Goal: Information Seeking & Learning: Learn about a topic

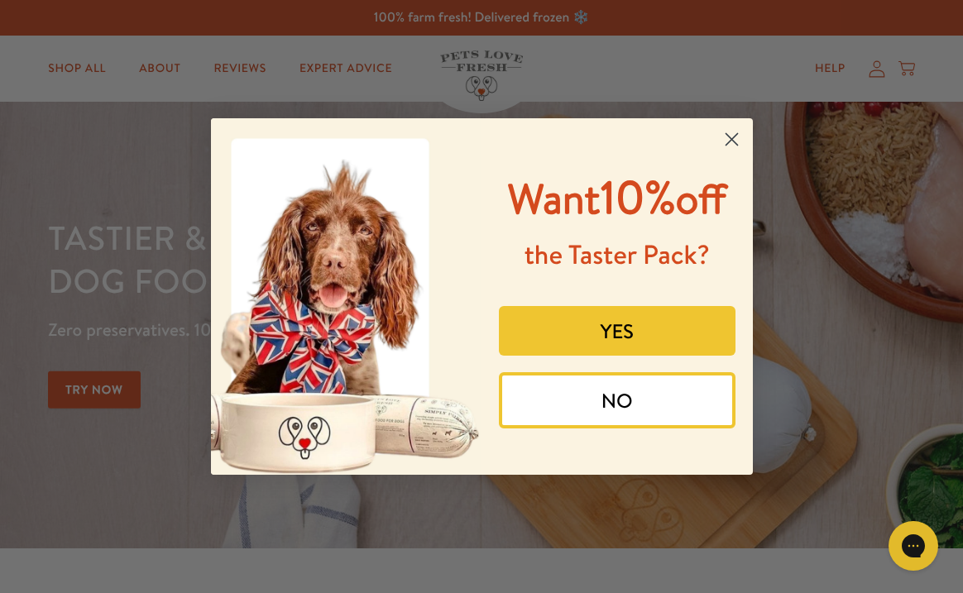
click at [722, 130] on circle "Close dialog" at bounding box center [730, 139] width 27 height 27
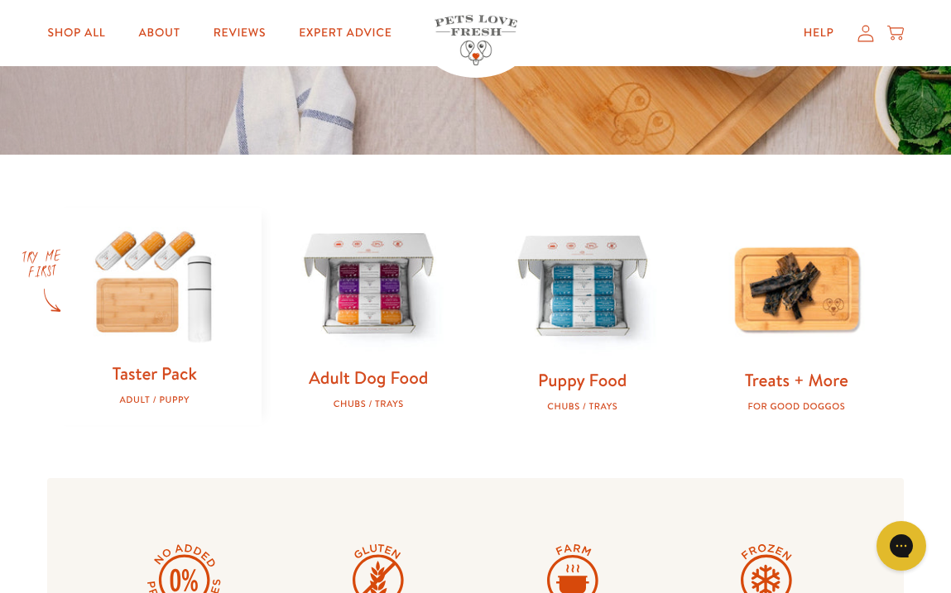
scroll to position [391, 0]
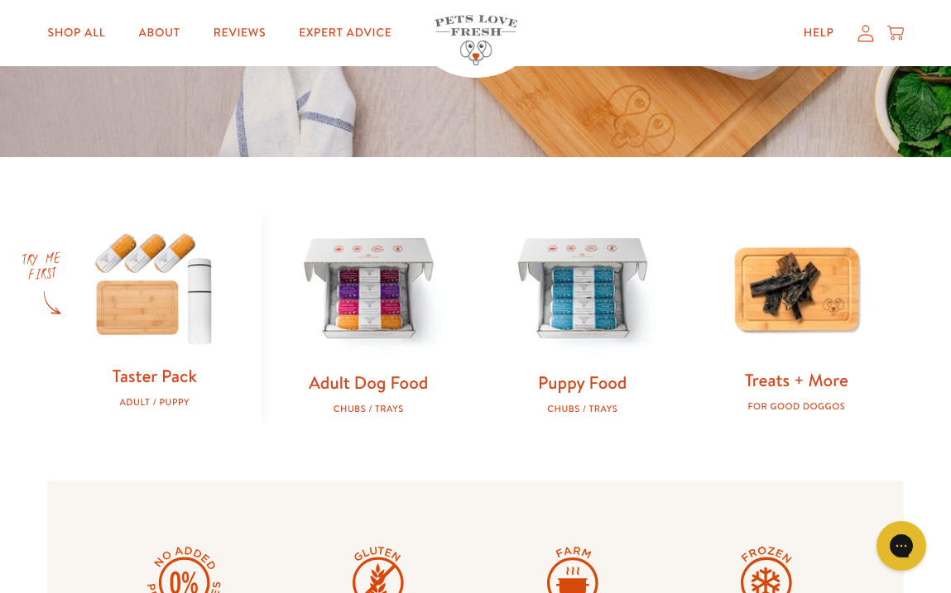
click at [798, 380] on link "Treats + More" at bounding box center [796, 380] width 103 height 24
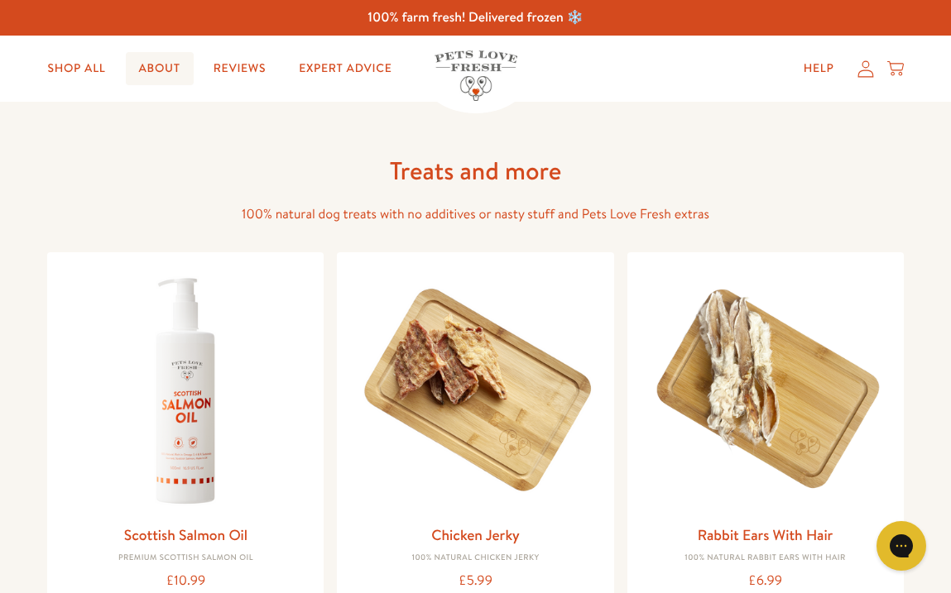
click at [163, 69] on link "About" at bounding box center [160, 68] width 68 height 33
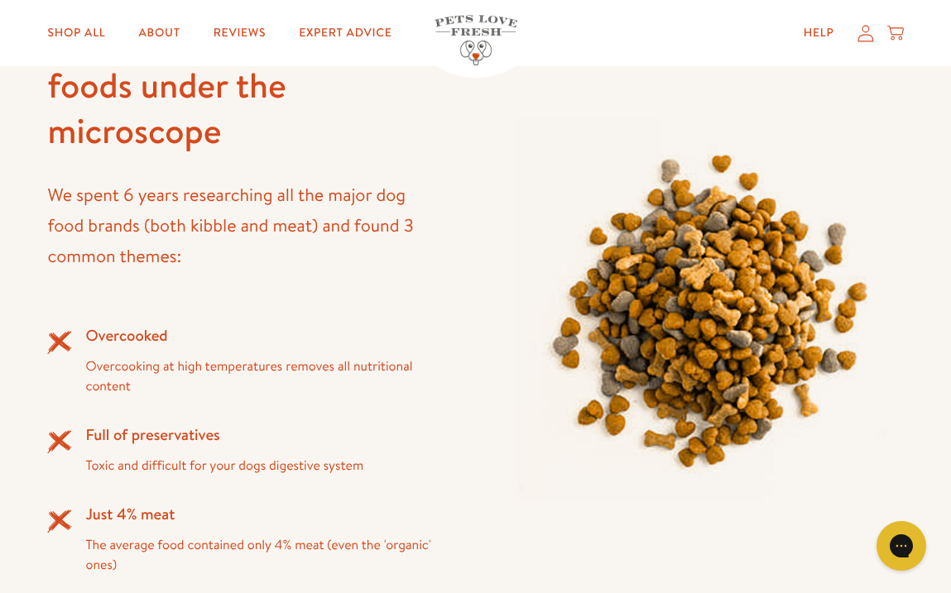
scroll to position [1377, 0]
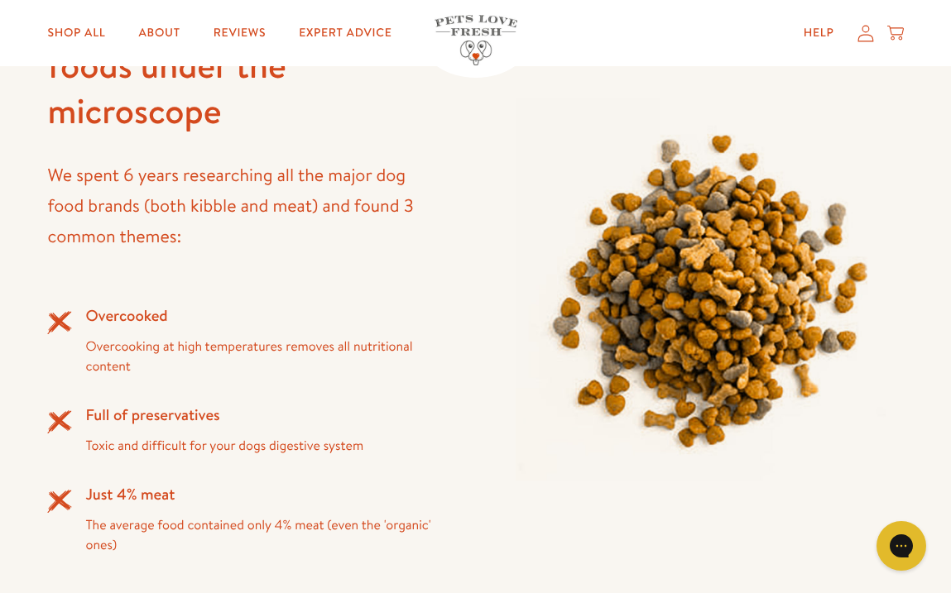
click at [263, 378] on div "Overcooked Overcooking at high temperatures removes all nutritional content Ful…" at bounding box center [241, 429] width 388 height 251
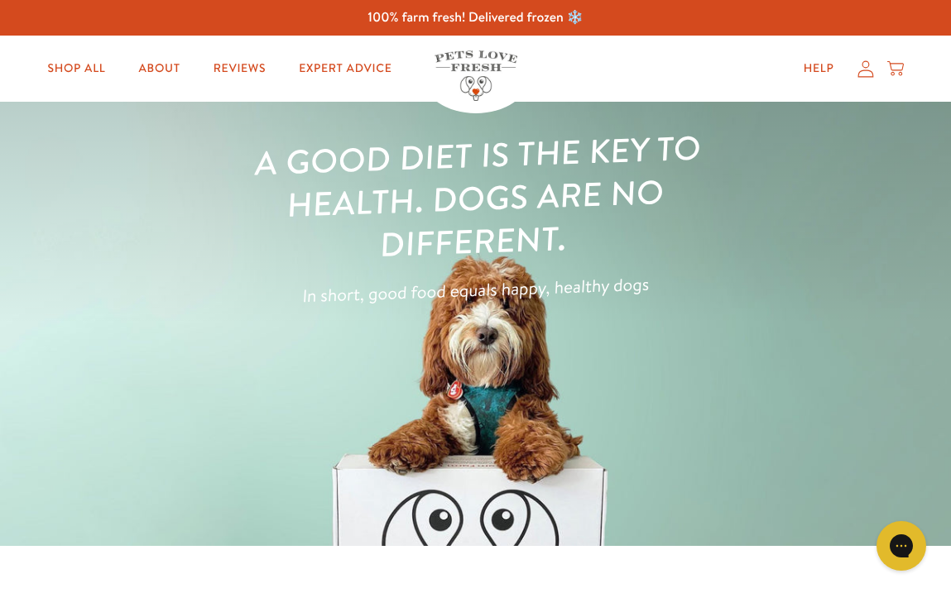
scroll to position [0, 0]
click at [81, 67] on link "Shop All" at bounding box center [76, 68] width 84 height 33
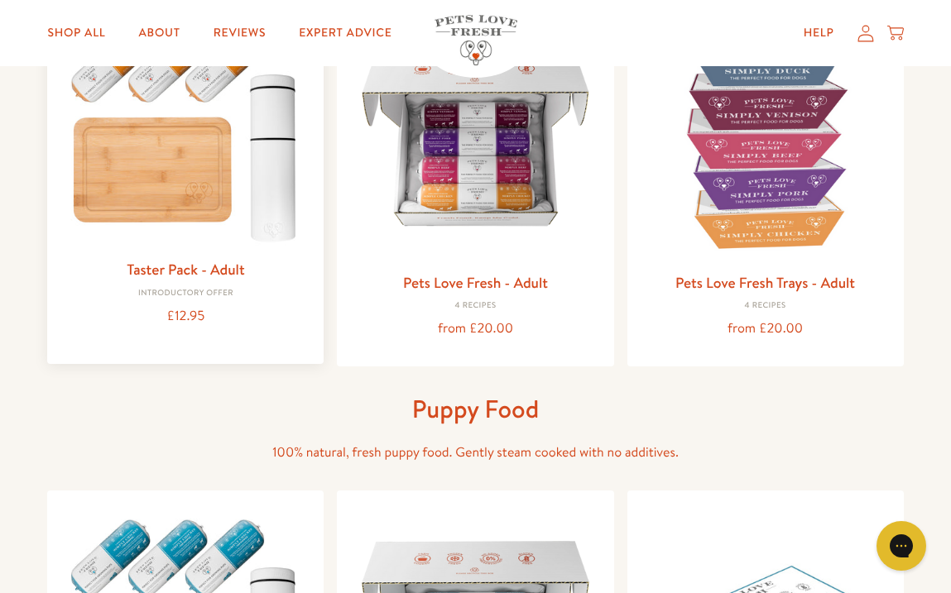
scroll to position [252, 0]
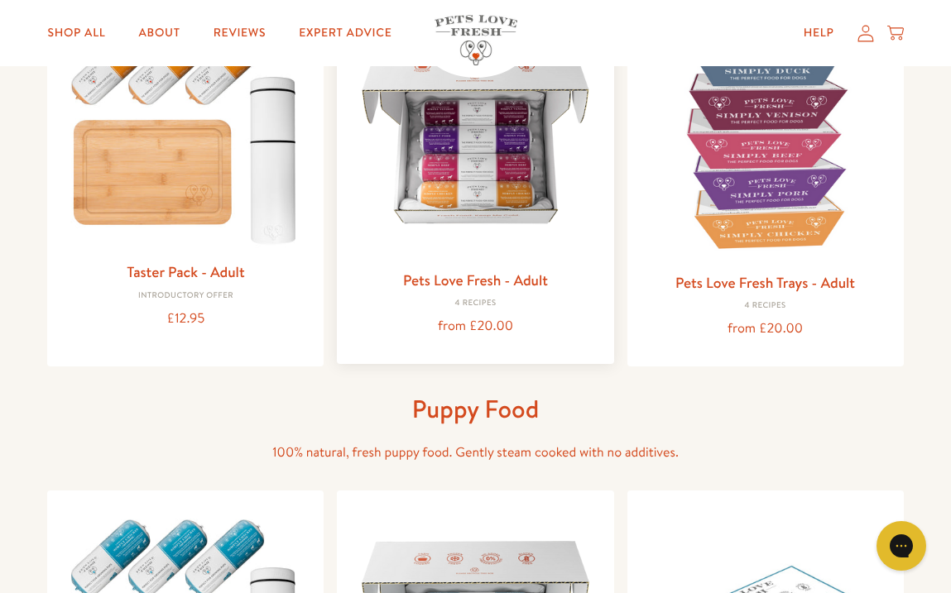
click at [445, 190] on img at bounding box center [475, 136] width 250 height 250
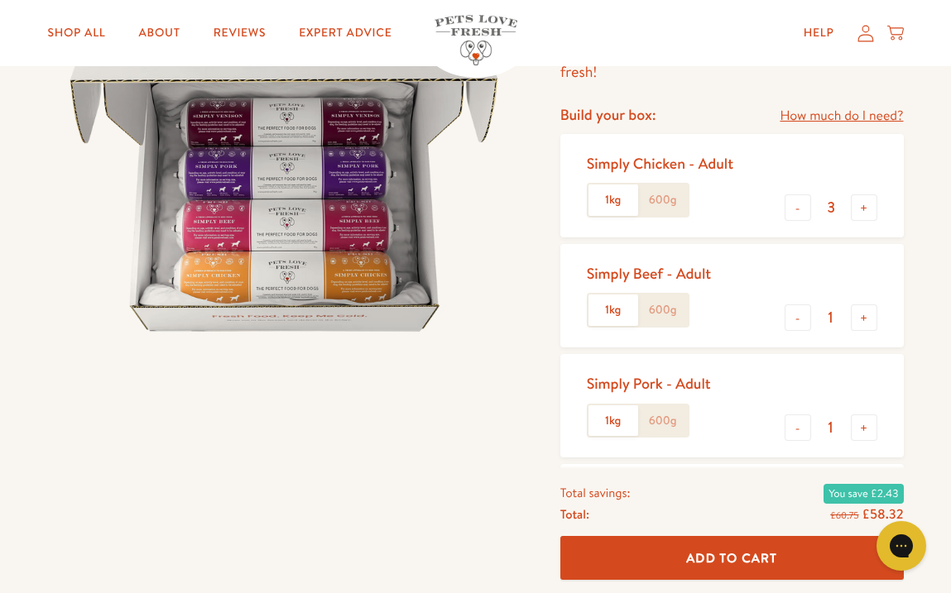
scroll to position [208, 0]
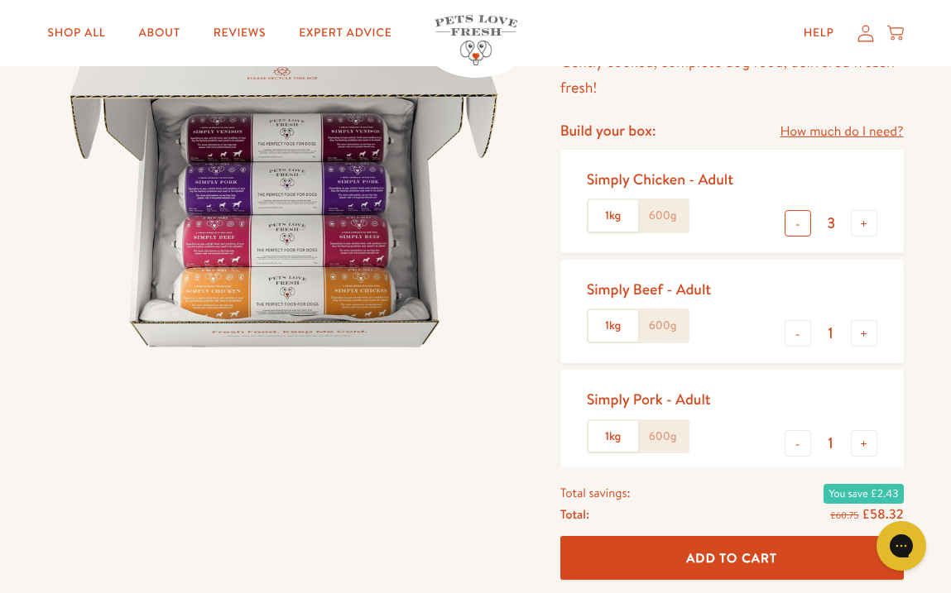
click at [798, 217] on button "-" at bounding box center [797, 223] width 26 height 26
type input "1"
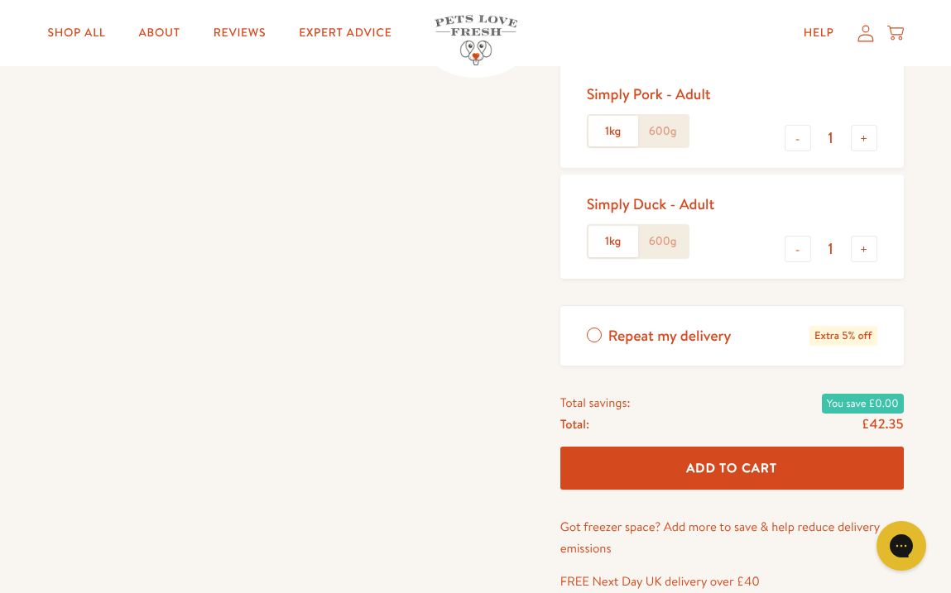
scroll to position [488, 0]
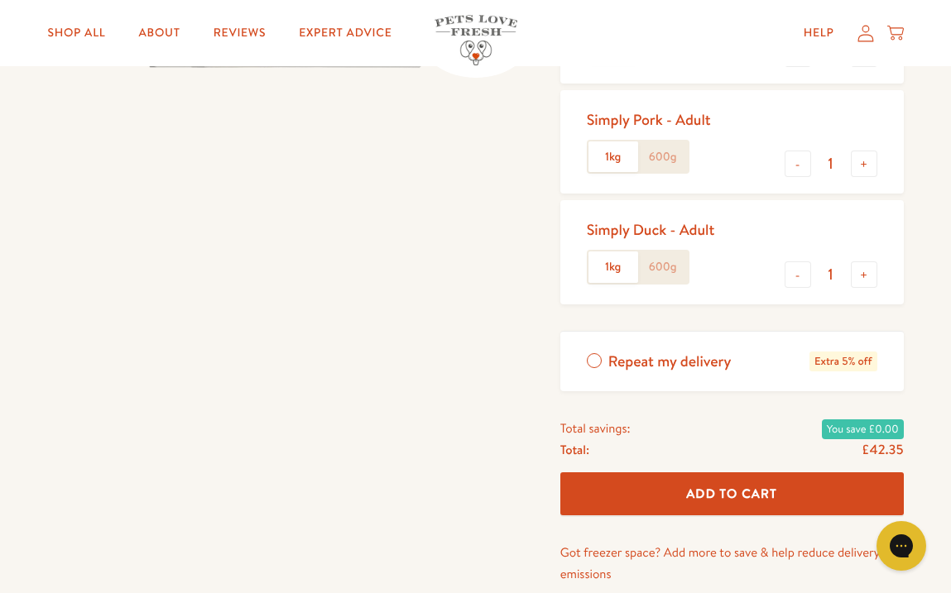
click at [476, 17] on img at bounding box center [475, 40] width 83 height 50
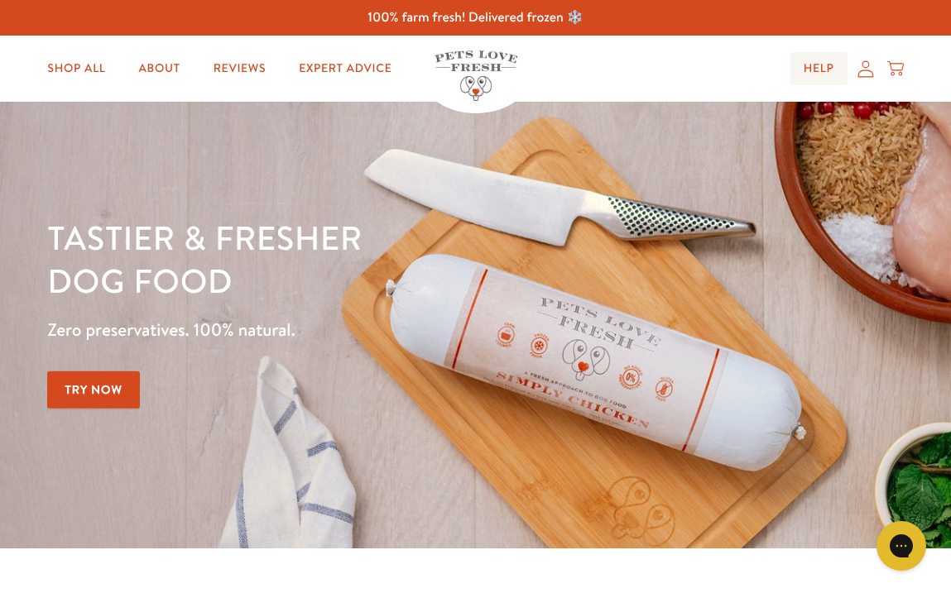
click at [820, 65] on link "Help" at bounding box center [818, 68] width 57 height 33
